Goal: Transaction & Acquisition: Book appointment/travel/reservation

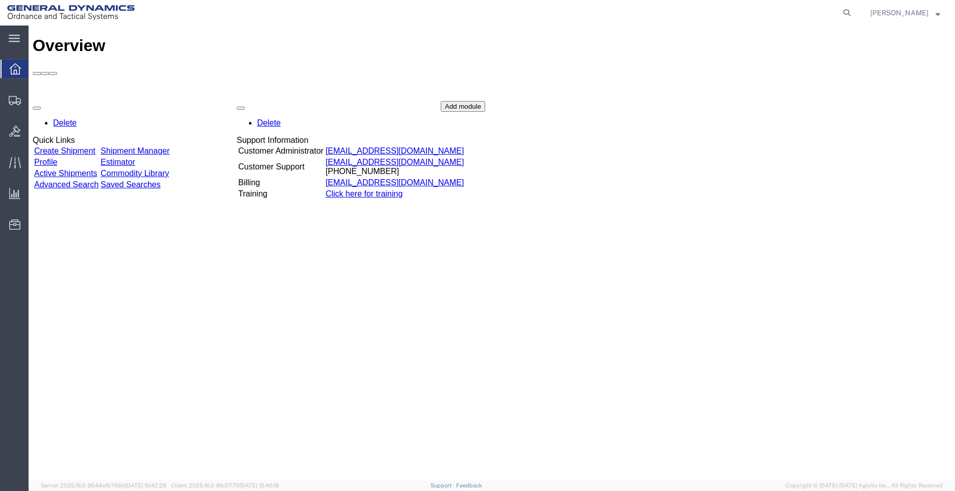
click at [95, 146] on link "Create Shipment" at bounding box center [64, 150] width 61 height 9
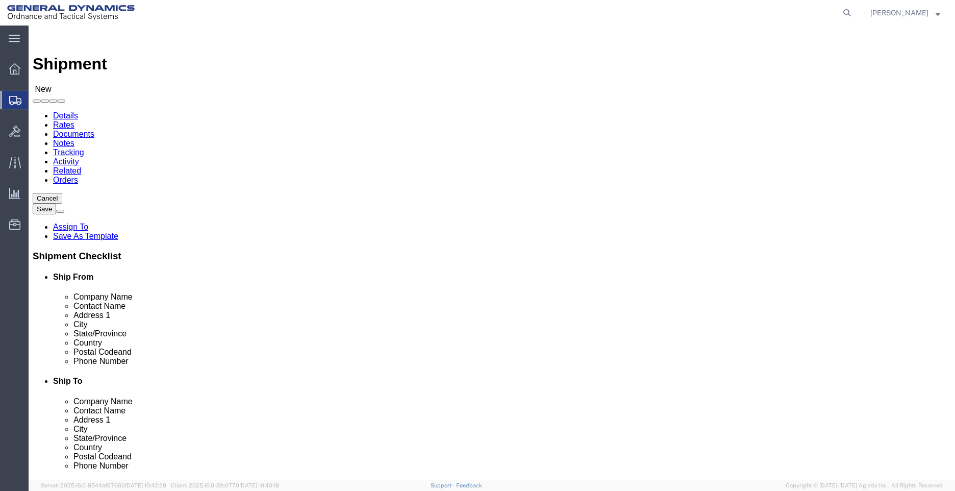
select select
select select "15180"
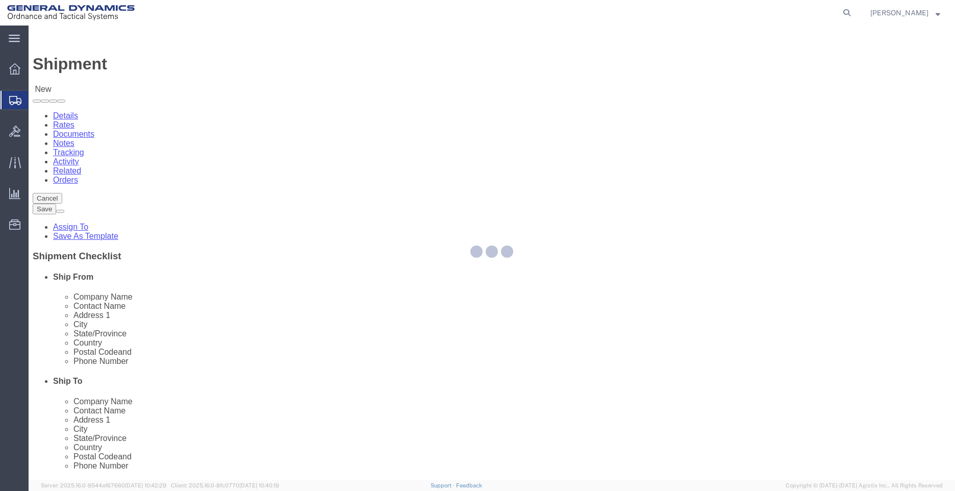
type input "SACCMENOR0"
type input "General Dynamics - OTS"
type input "Billie Jo Stuart"
type input "291 NORTH ST"
type input "SACO"
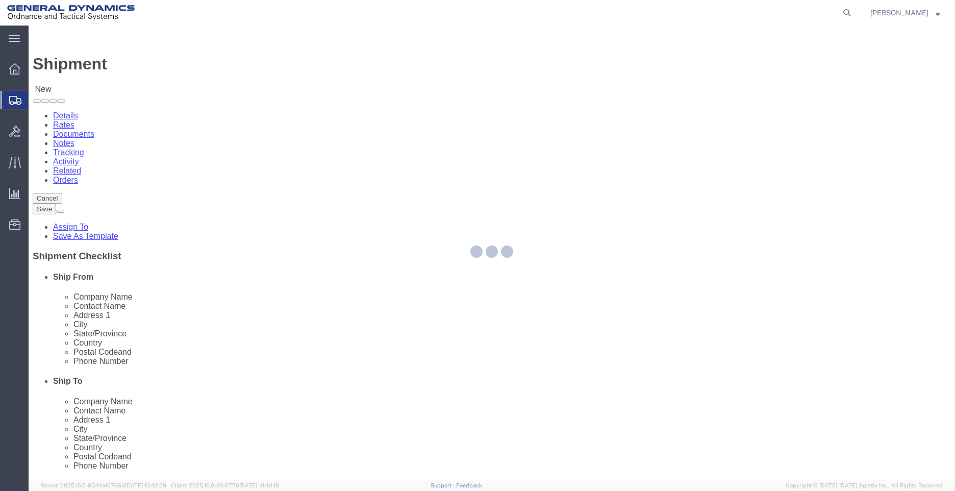
type input "04072"
type input "billie-jo.stuart@gd-ots.com"
checkbox input "true"
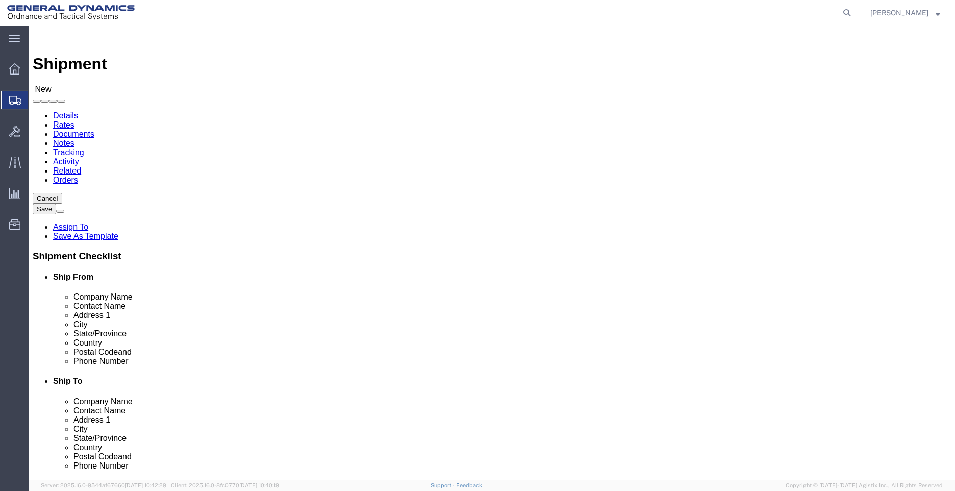
select select "ME"
drag, startPoint x: 193, startPoint y: 210, endPoint x: -58, endPoint y: 210, distance: 250.9
click html "Shipment New Details Rates Documents Notes Tracking Activity Related Orders Can…"
type input "Ron Cain"
drag, startPoint x: 193, startPoint y: 362, endPoint x: 39, endPoint y: 377, distance: 154.3
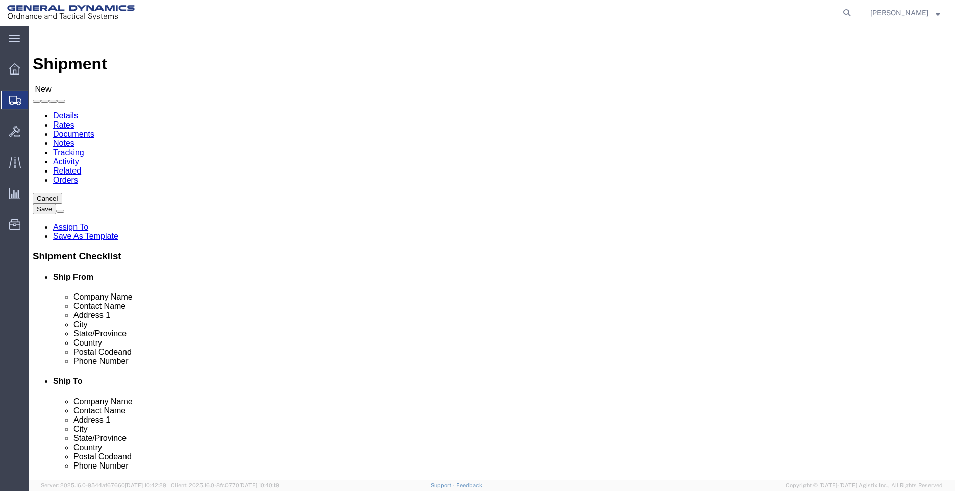
click div "Location GDAS Saco My Profile Location GD-OTS Anniston (Commerce) GD-OTS Camden…"
type input "ron.cain@gd-ots.com"
click input "text"
type input "207-296-3178"
select select "307"
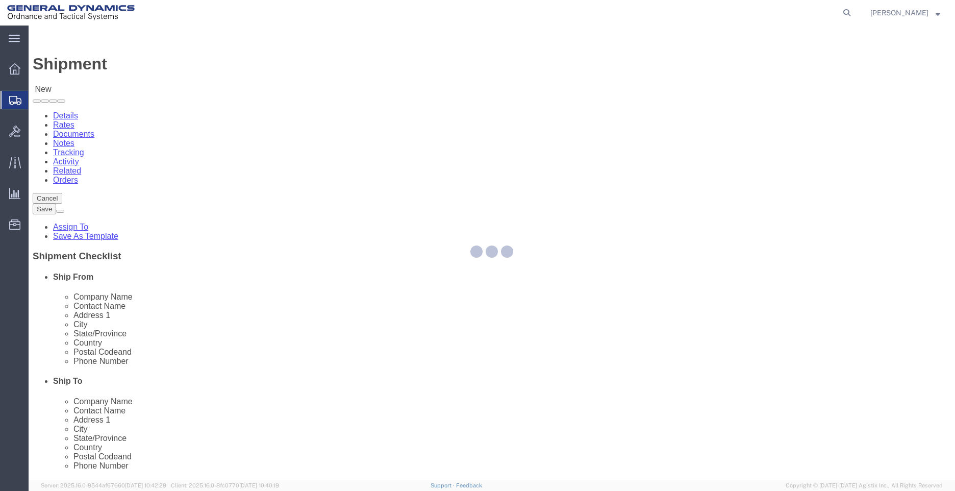
type input "STPEFL16T1"
type input "General Dynamics - OTS"
type input "Courtney Cooper"
type input "100 Carillon Parkway"
type input "St Petersburg"
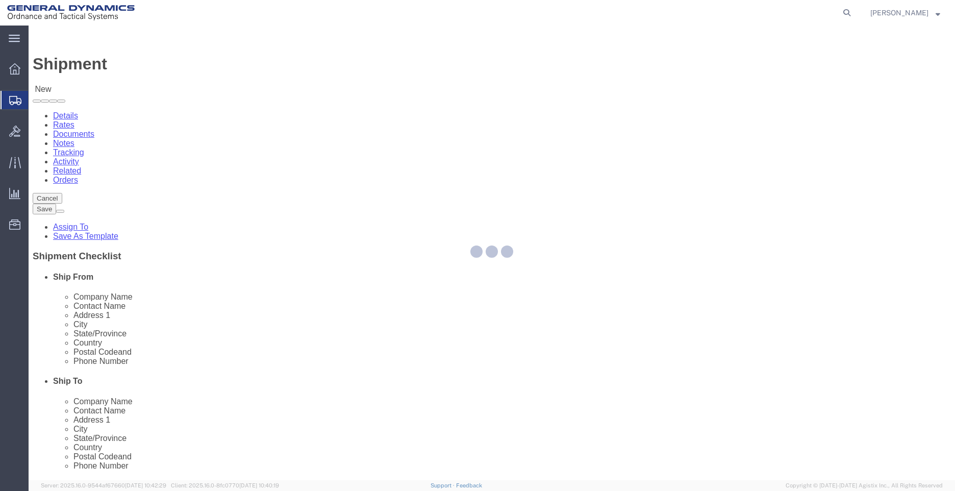
type input "33716"
type input "727-578-8780"
type input "courtney.b.cooper@gd-ots.com"
checkbox input "true"
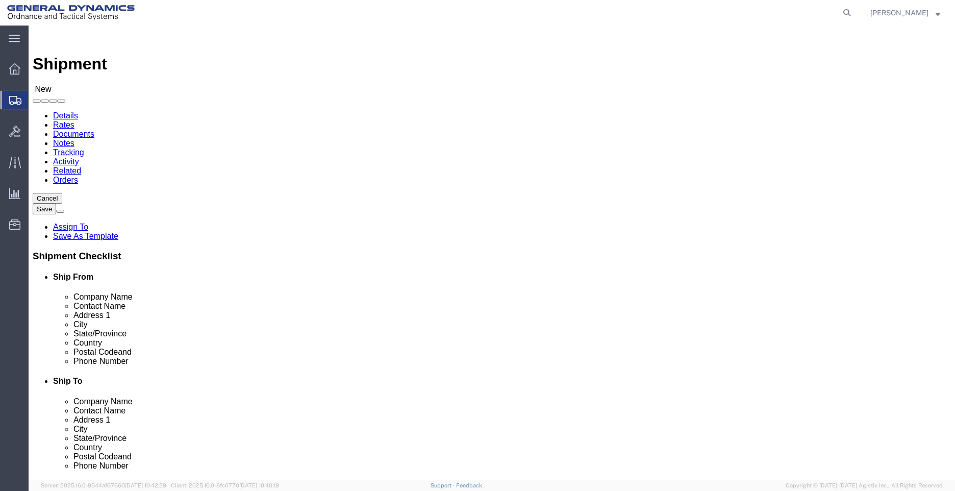
select select "FL"
drag, startPoint x: 562, startPoint y: 207, endPoint x: 444, endPoint y: 213, distance: 119.0
click div "Contact Name Courtney Cooper"
paste input "ATTN: Joseph Gellis / LTam Le"
click input "ATTN: Joseph Gellis / LTam Le"
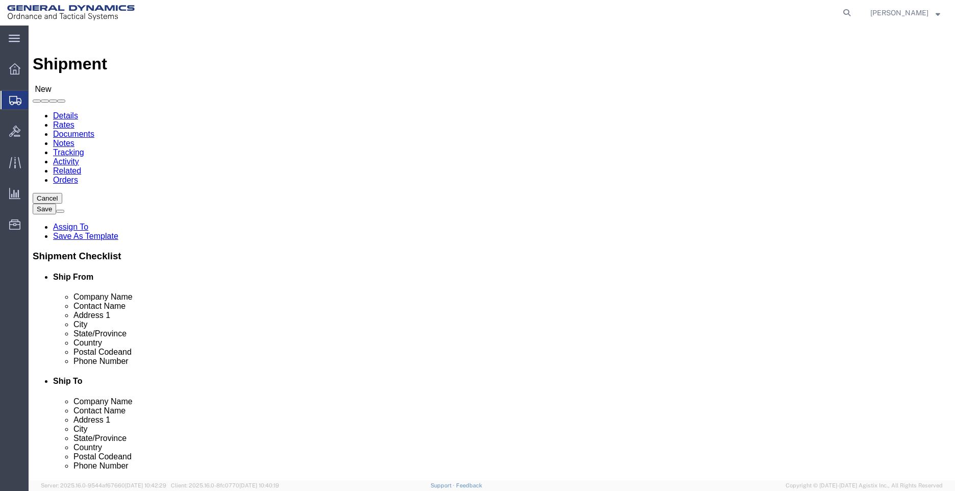
type input "ATTN: Joseph Gellis / Tam Le"
drag, startPoint x: 568, startPoint y: 363, endPoint x: 467, endPoint y: 363, distance: 101.0
click div "Email courtney.b.cooper@gd-ots.com"
click input "courtney.b.cooper@gd-ots.com"
drag, startPoint x: 567, startPoint y: 364, endPoint x: 468, endPoint y: 367, distance: 99.5
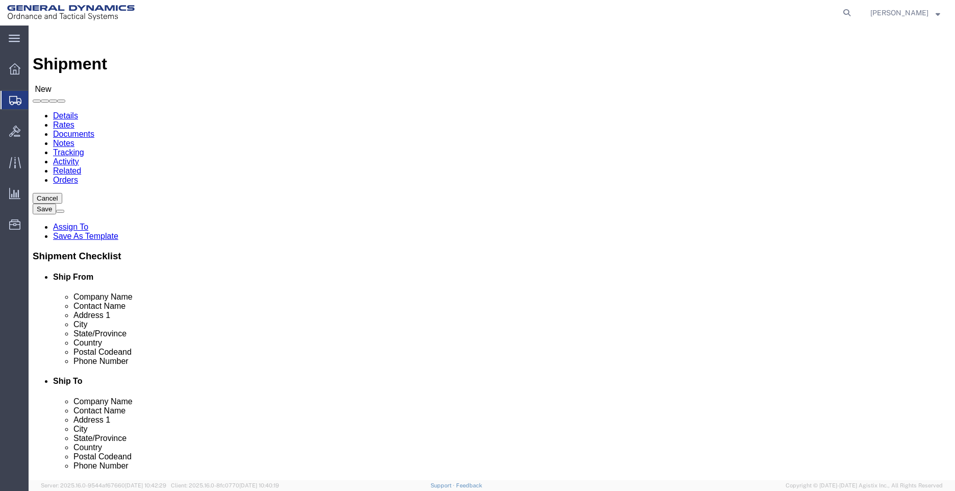
click div "Email courtney.b.cooper@gd-ots.com"
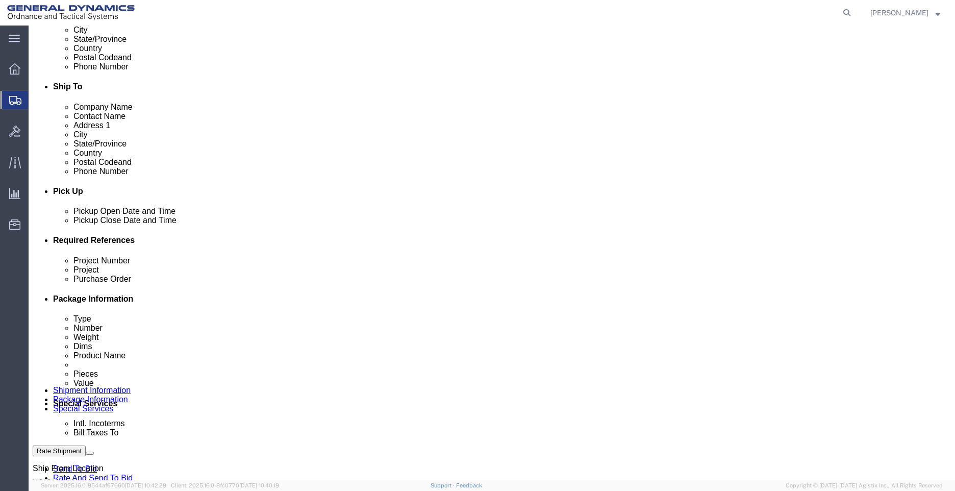
scroll to position [306, 0]
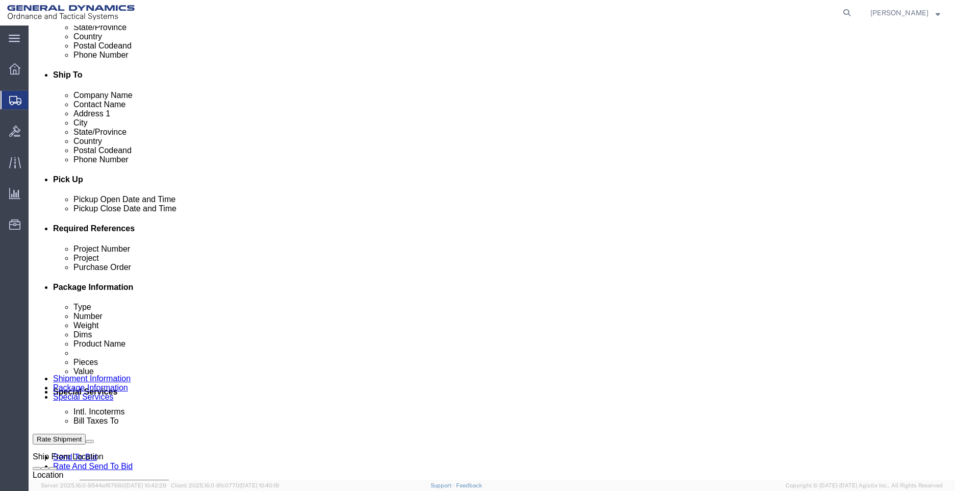
type input "tam.le@gd-ots.com"
click input "text"
type input "n/a"
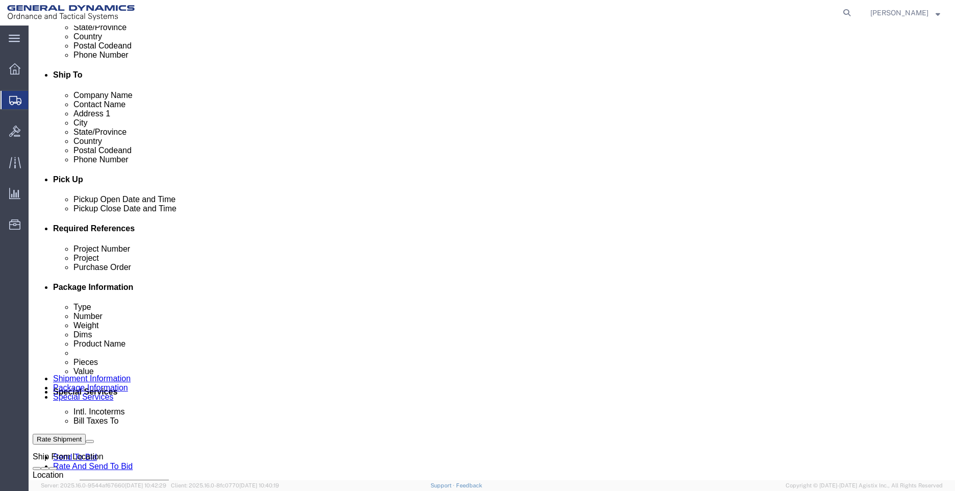
click button "Add reference"
click select "Select Account Type Activity ID Airline Appointment Number ASN Batch Request # …"
select select "DEPT"
click select "Select Account Type Activity ID Airline Appointment Number ASN Batch Request # …"
click input "text"
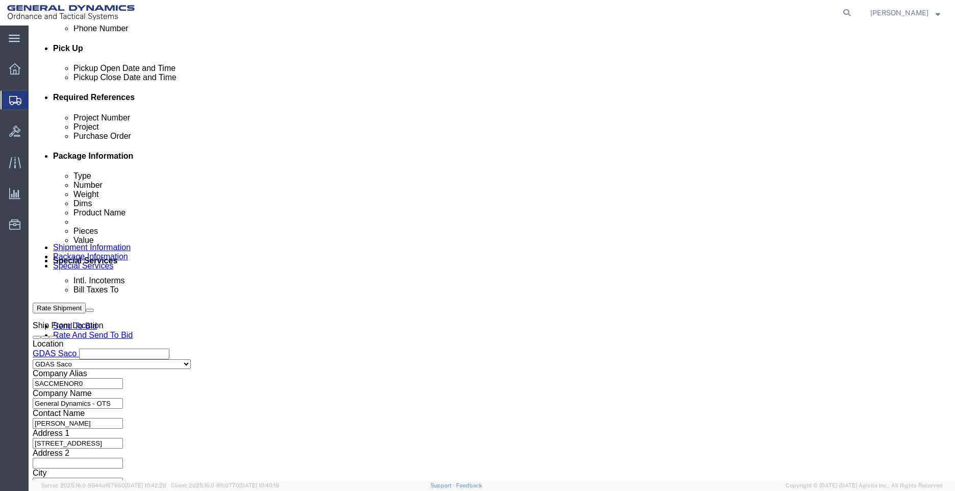
scroll to position [442, 0]
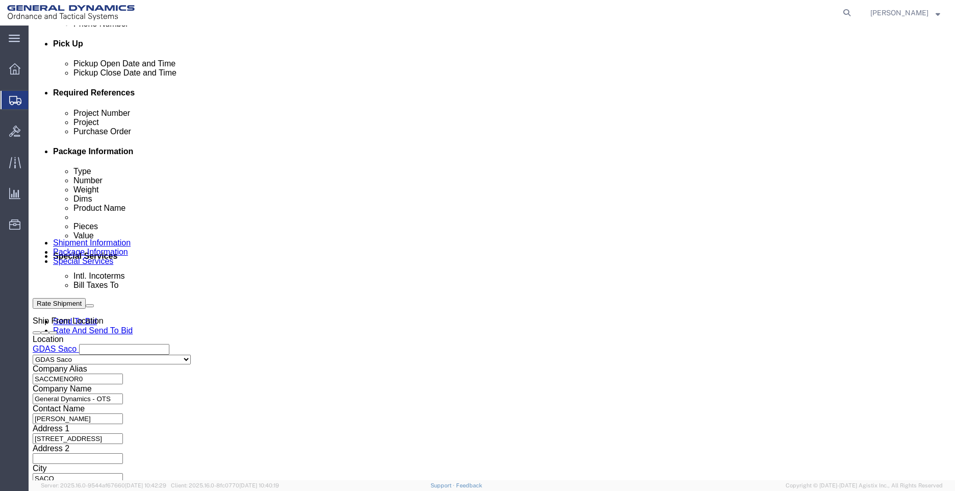
type input "9411"
click button "Continue"
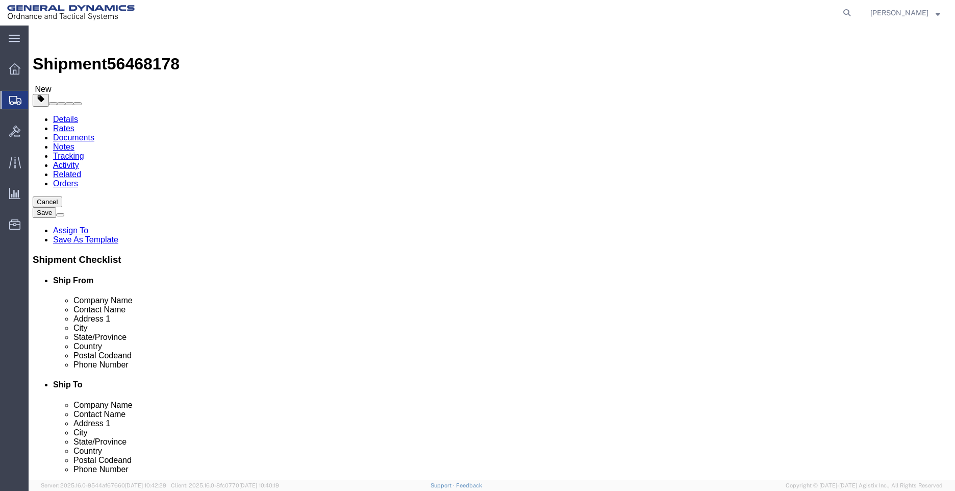
click select "Select Loose Agricultrural Product Bale(s) BC42 BC42 Frozen BC230 Ambient BC230…"
select select "YRPK"
click select "Select Loose Agricultrural Product Bale(s) BC42 BC42 Frozen BC230 Ambient BC230…"
click input "text"
type input "18"
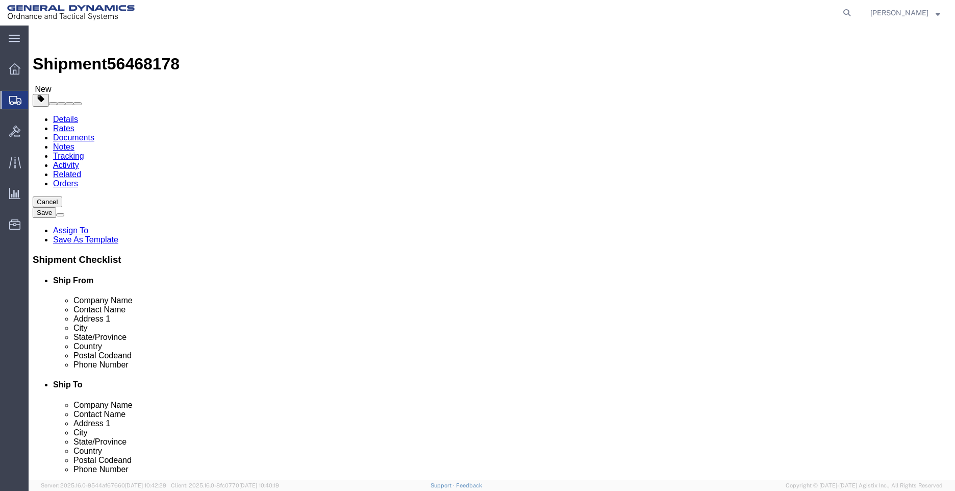
click input "text"
type input "9"
type input "6"
drag, startPoint x: 141, startPoint y: 236, endPoint x: 114, endPoint y: 236, distance: 26.5
click div "Weight Total weight of packages in pounds or kilograms 0.00 Select kgs lbs Ship…"
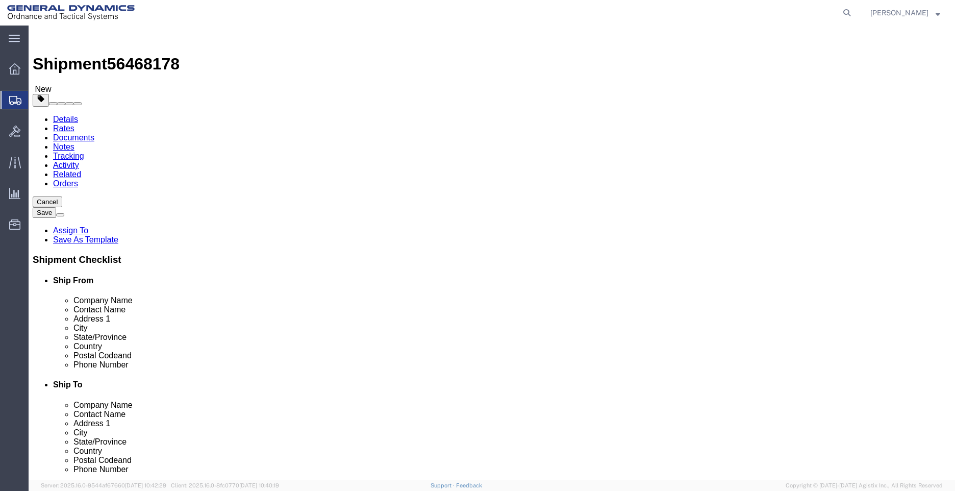
type input "5.00"
click link "Add Content"
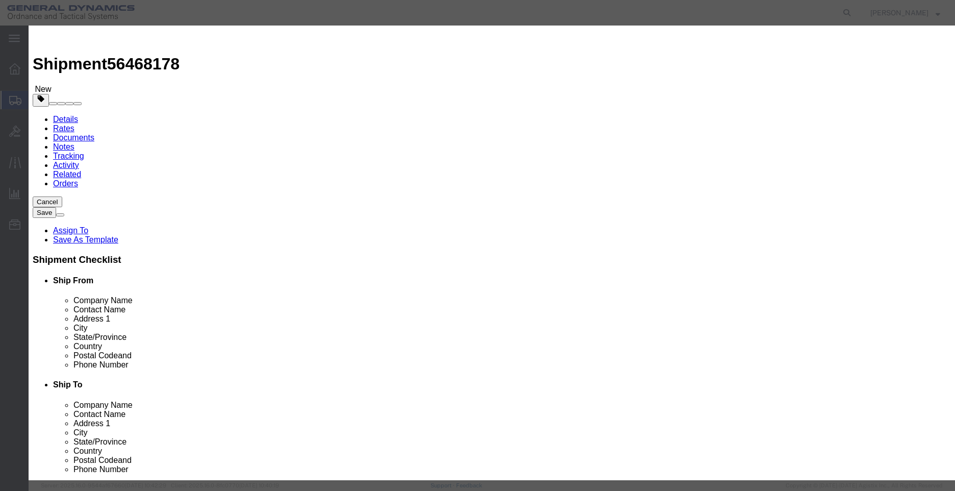
drag, startPoint x: 300, startPoint y: 95, endPoint x: 220, endPoint y: 100, distance: 80.2
click div "Pieces 0 Select Bag Barrels 100Board Feet Bottle Box Blister Pack Carats Can Ca…"
type input "1"
click input "text"
type input "Dell Optiplex 9020"
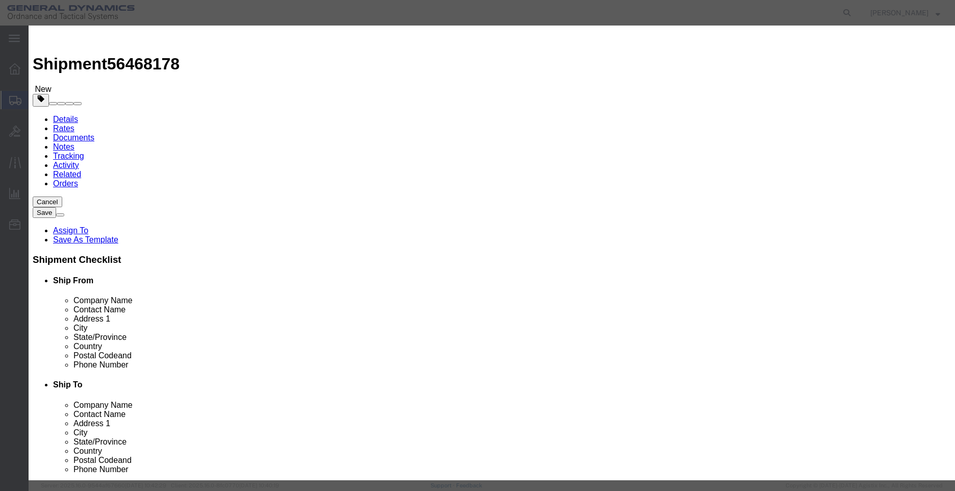
click input "text"
type input "1500"
drag, startPoint x: 673, startPoint y: 354, endPoint x: 528, endPoint y: 367, distance: 145.3
click div "Save & Add Another Save & Close Close"
drag, startPoint x: 671, startPoint y: 352, endPoint x: 588, endPoint y: 354, distance: 82.6
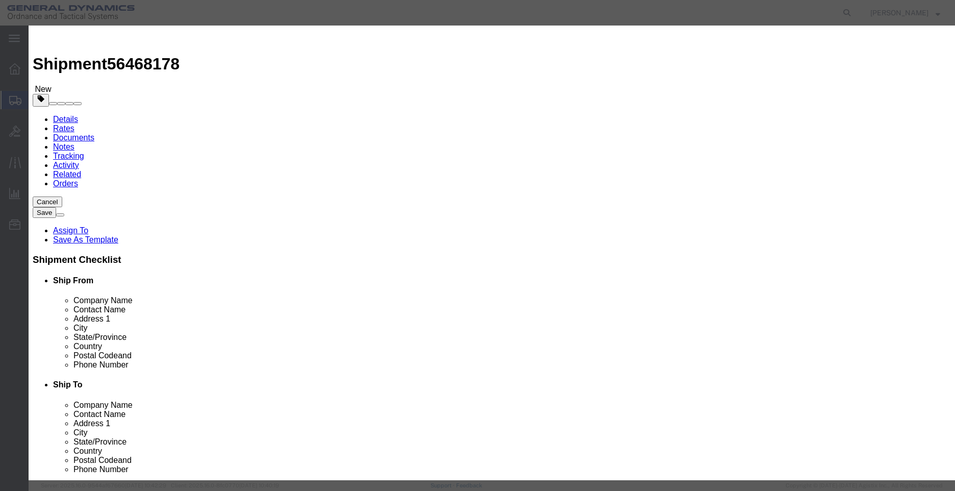
click div "Save & Add Another Save & Close Close"
click button "Save & Close"
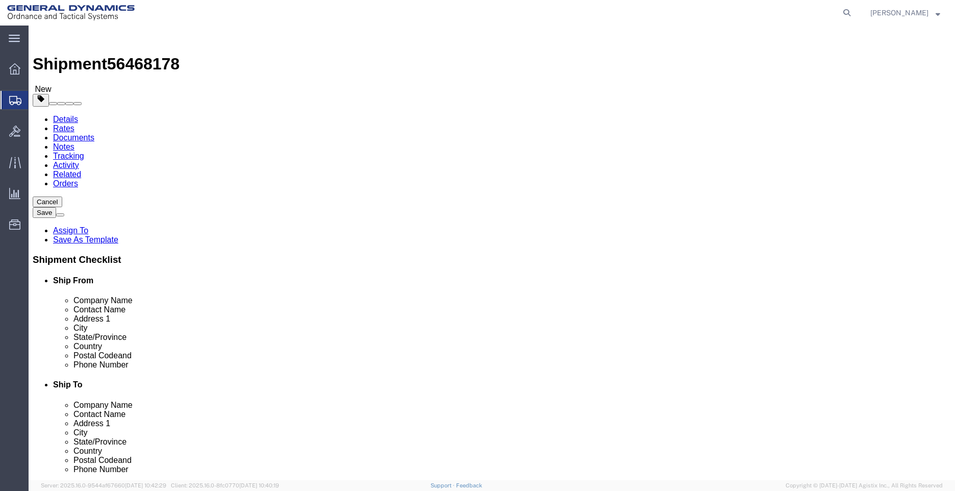
click link "Add Content"
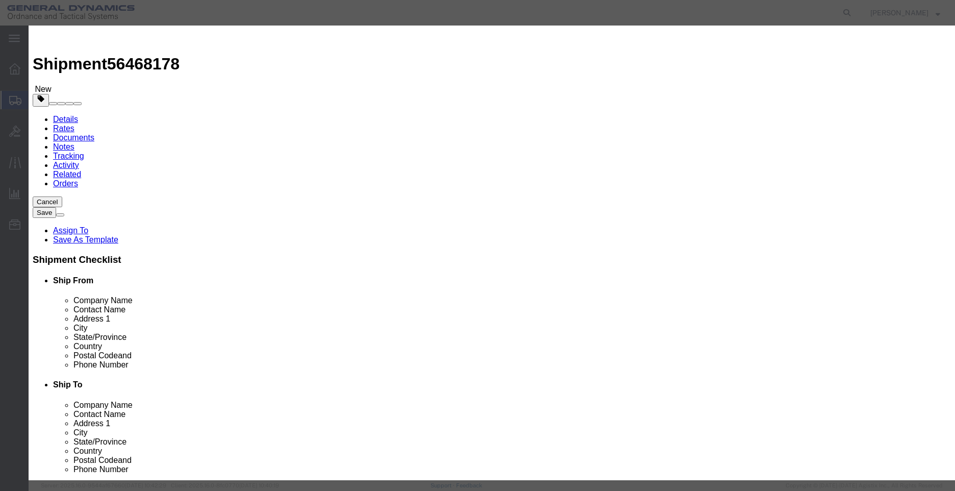
click button "Close"
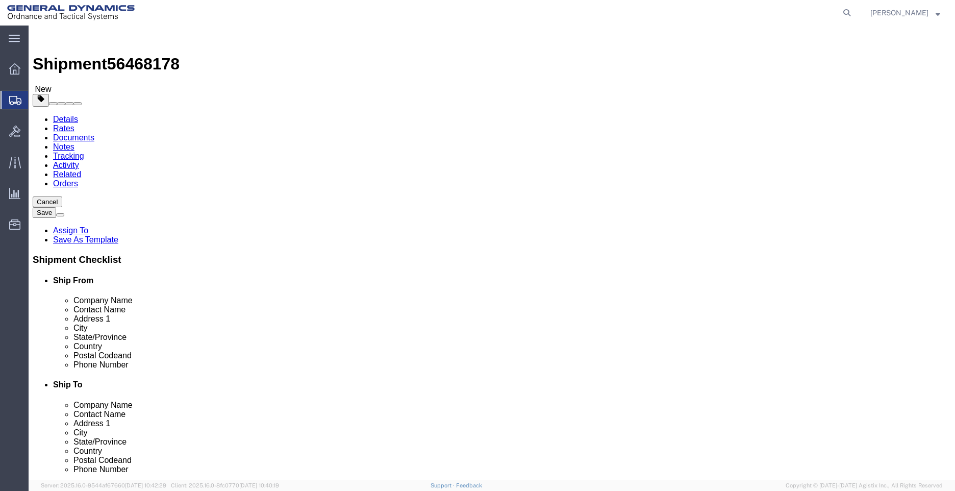
click button "Continue"
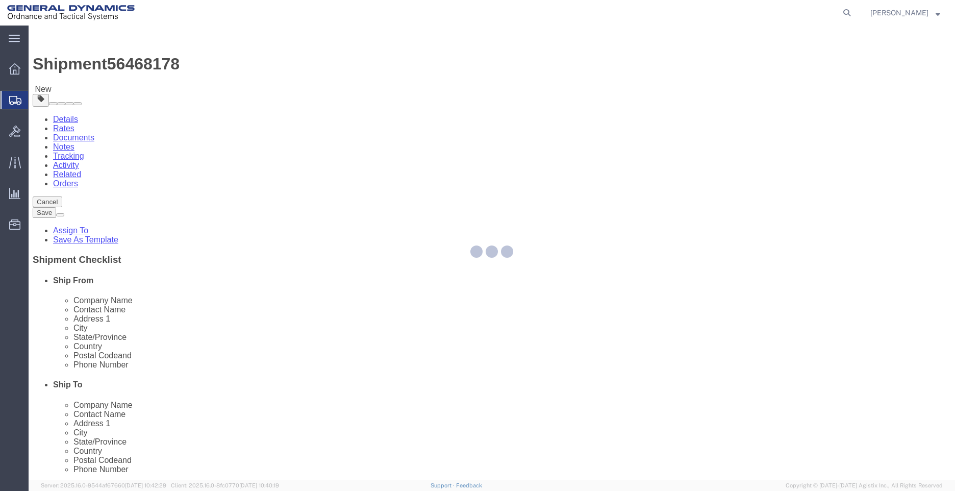
select select
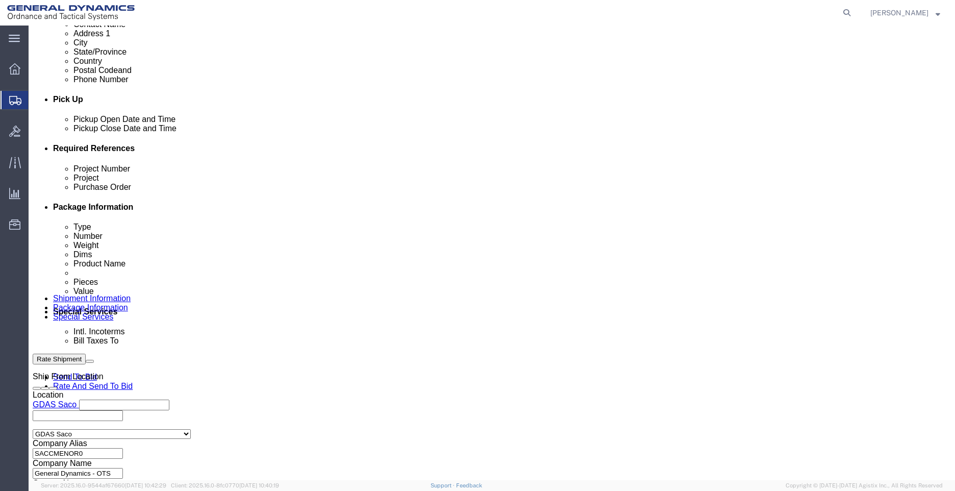
scroll to position [408, 0]
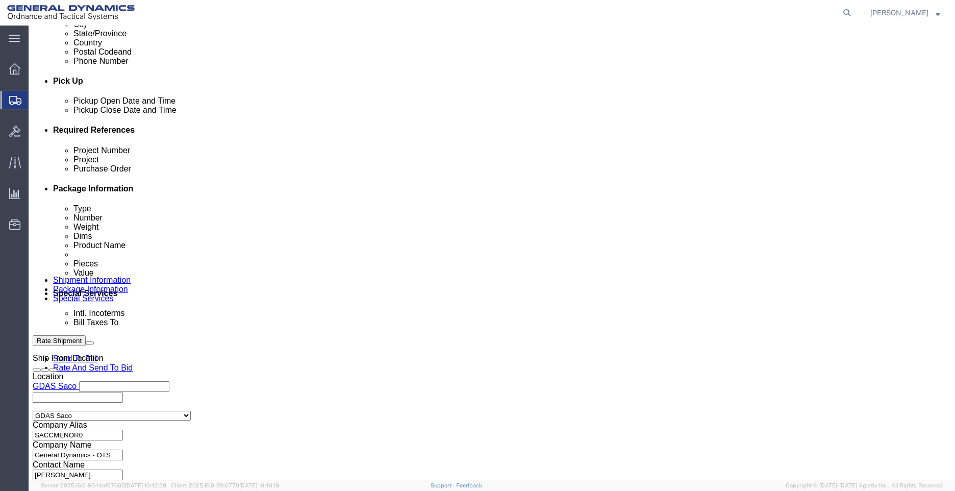
drag, startPoint x: 346, startPoint y: 266, endPoint x: 320, endPoint y: 253, distance: 29.0
click div "Billing Location Select Select My Profile Location GD-OTS Anniston (Commerce) G…"
select select "SHIP"
click select "Select Recipient Account Sender/Shipper Third Party Account"
click button "Rate Shipment"
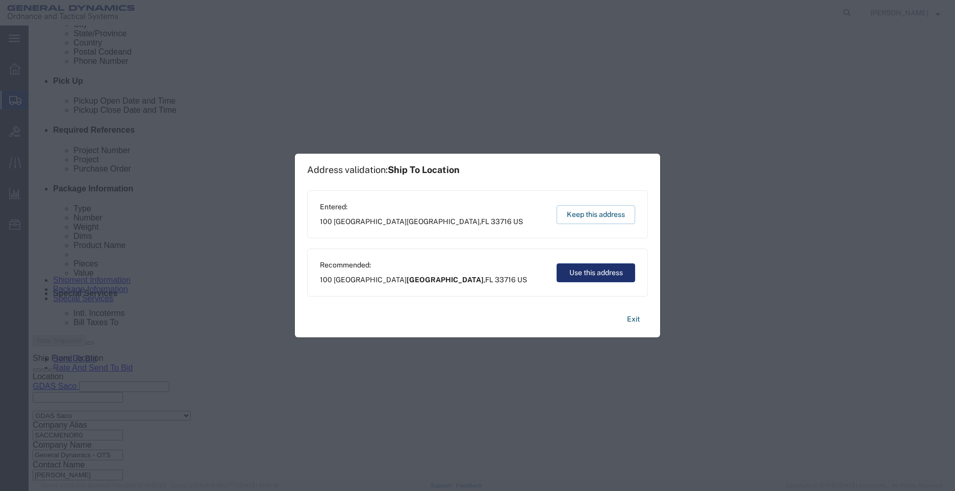
click at [600, 273] on button "Use this address" at bounding box center [595, 272] width 79 height 19
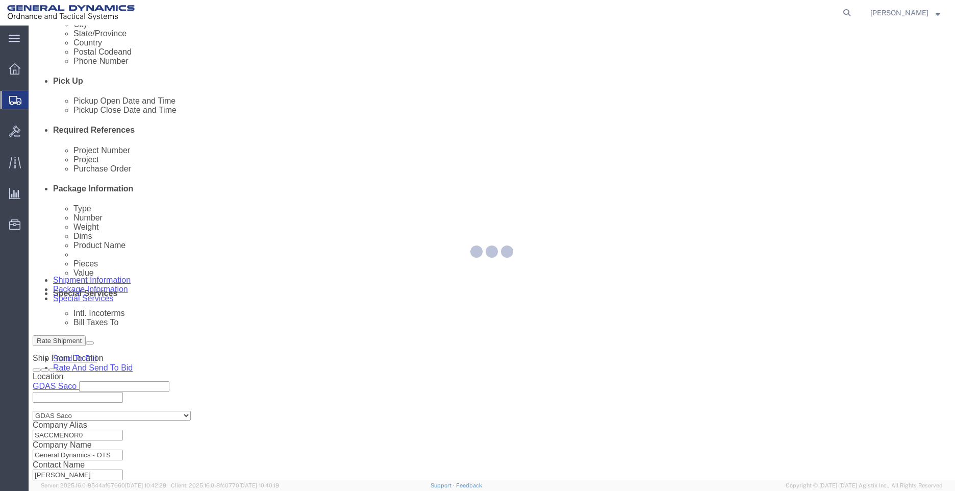
scroll to position [0, 0]
